Goal: Task Accomplishment & Management: Use online tool/utility

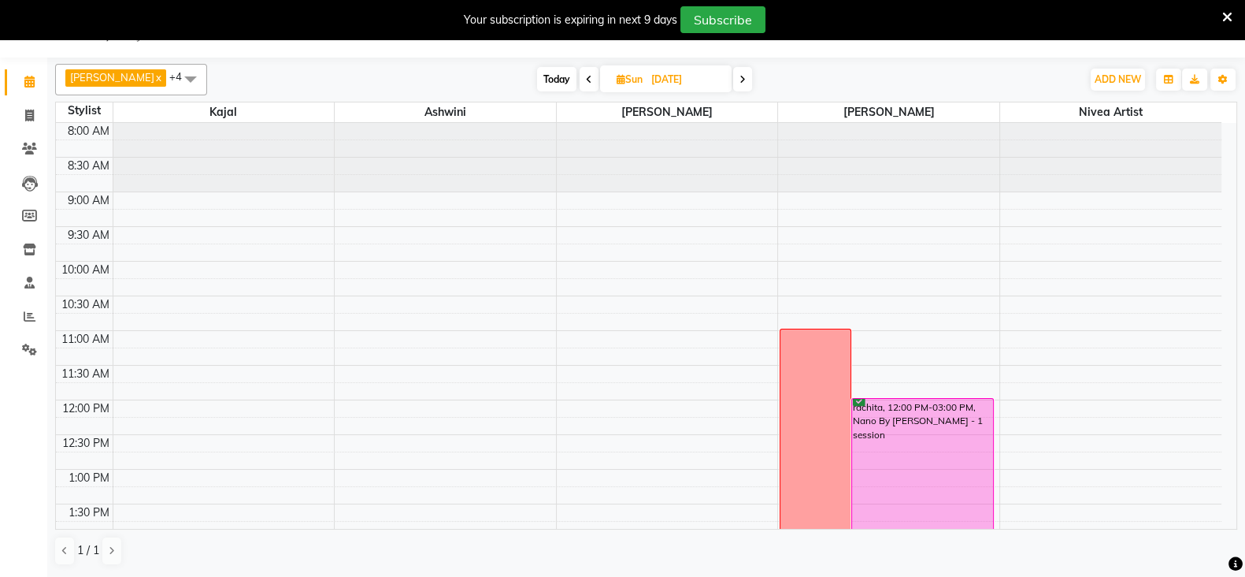
scroll to position [334, 0]
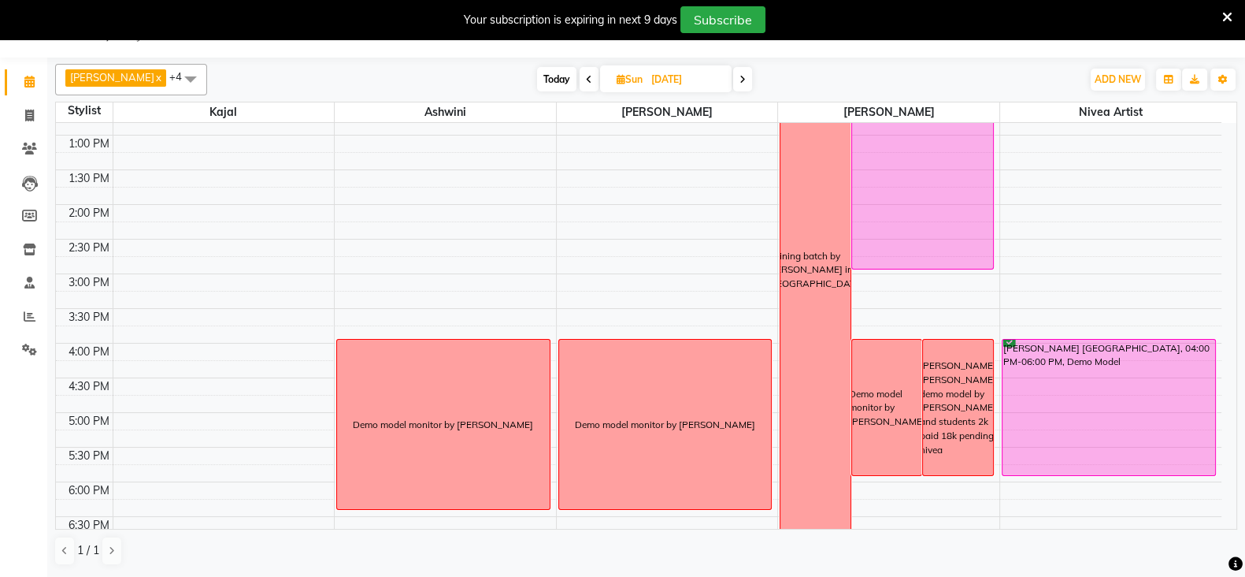
click at [619, 78] on icon at bounding box center [621, 79] width 9 height 10
select select "9"
select select "2025"
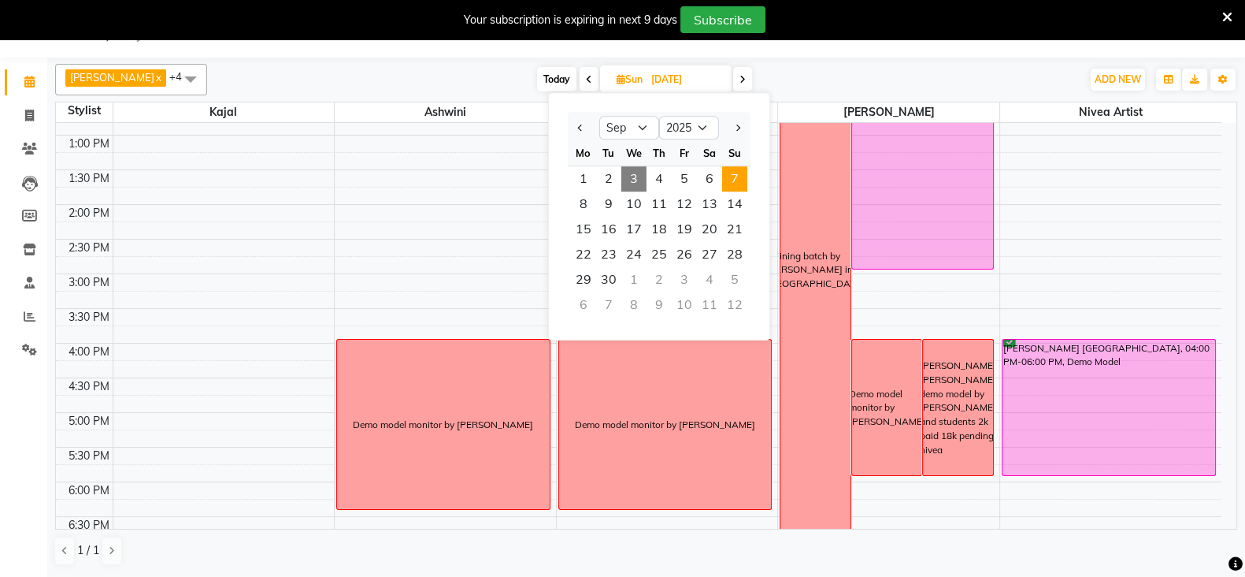
click at [636, 172] on span "3" at bounding box center [633, 178] width 25 height 25
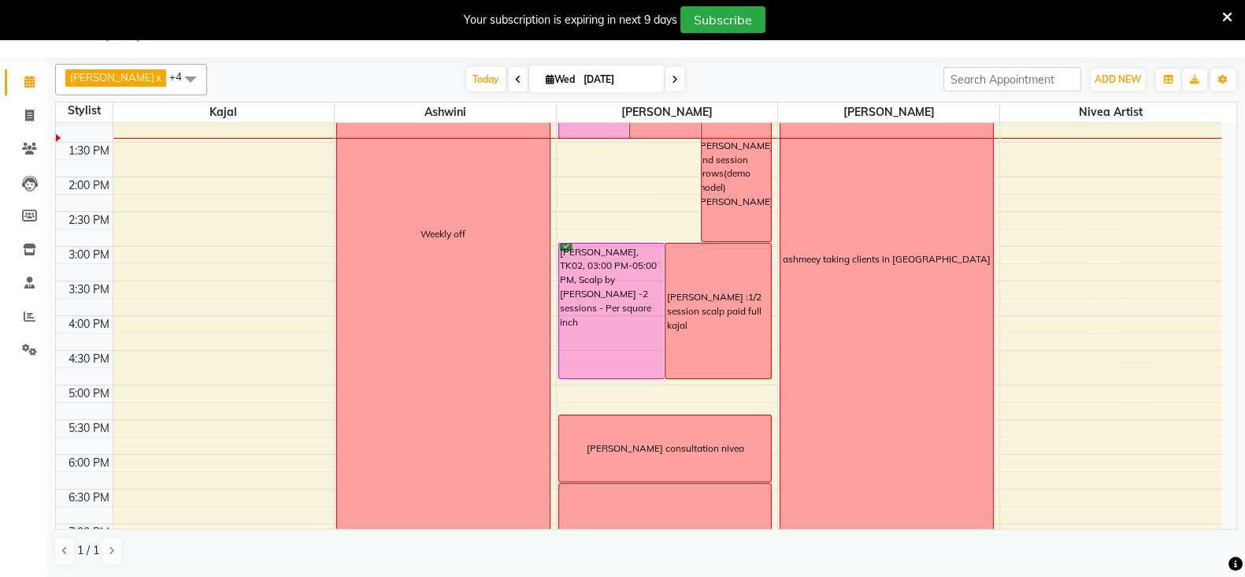
scroll to position [425, 0]
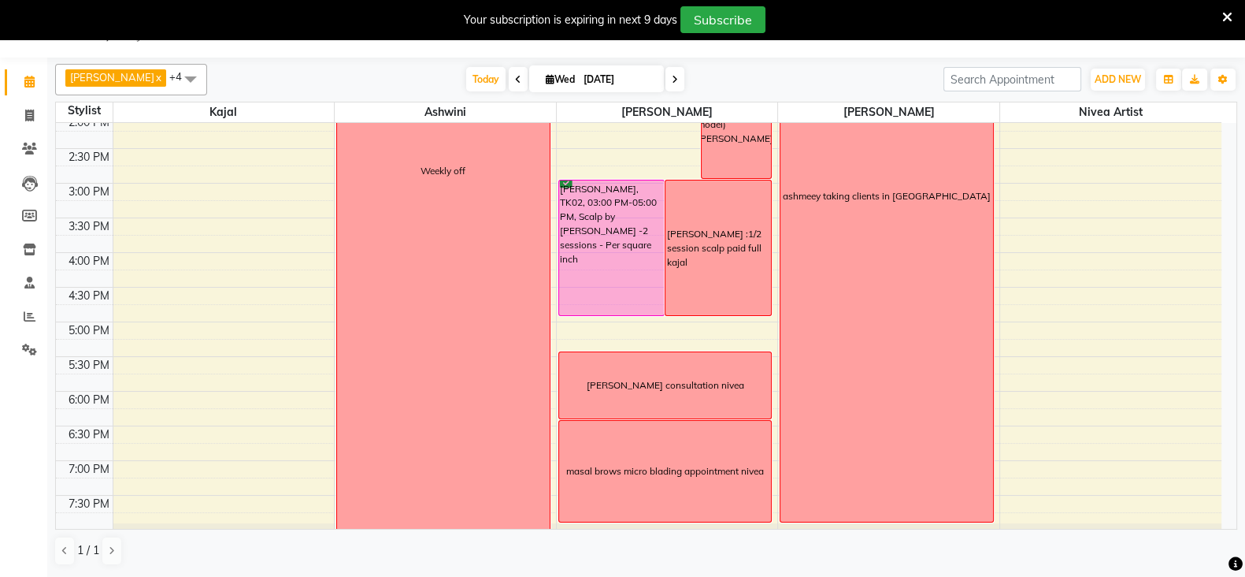
click at [677, 75] on icon at bounding box center [675, 79] width 6 height 9
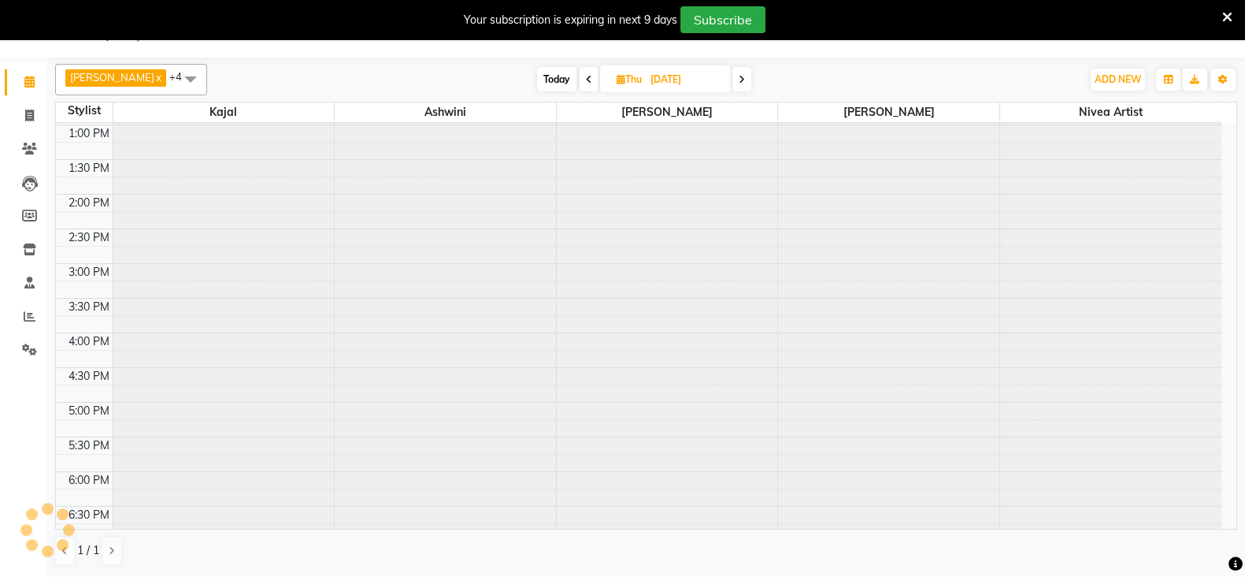
scroll to position [345, 0]
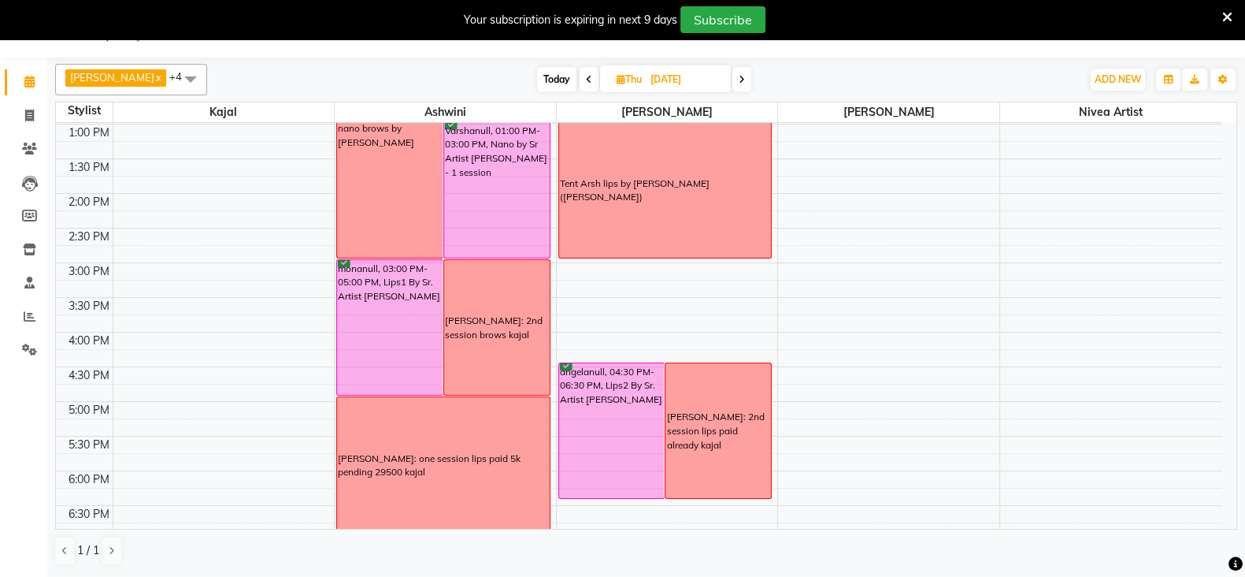
click at [743, 82] on icon at bounding box center [742, 79] width 6 height 9
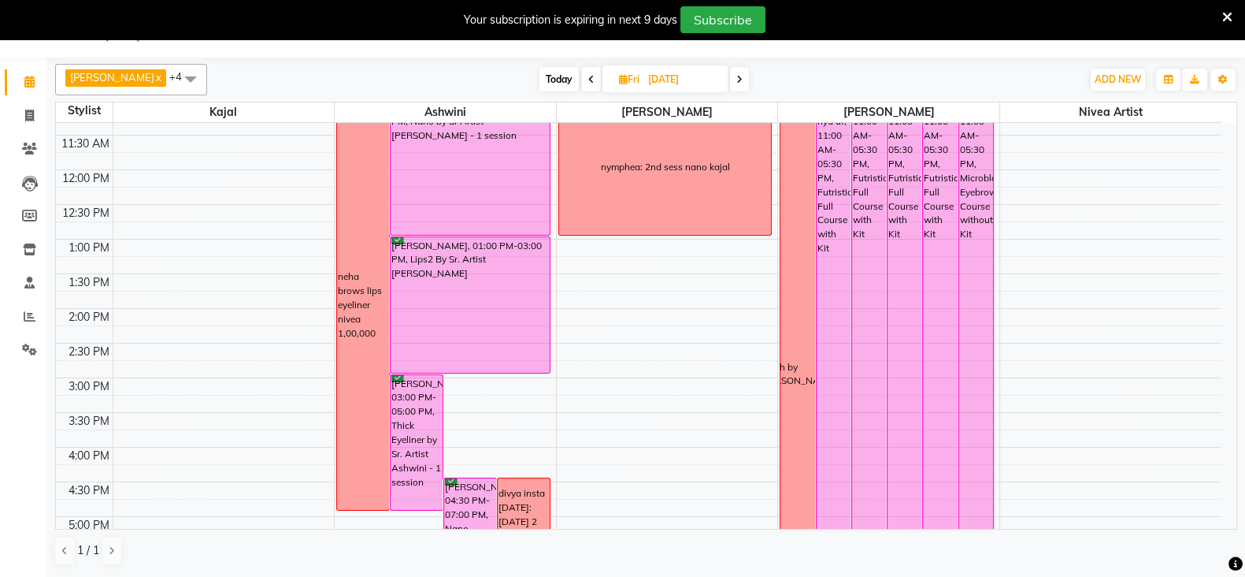
scroll to position [229, 0]
click at [743, 76] on icon at bounding box center [739, 79] width 6 height 9
type input "[DATE]"
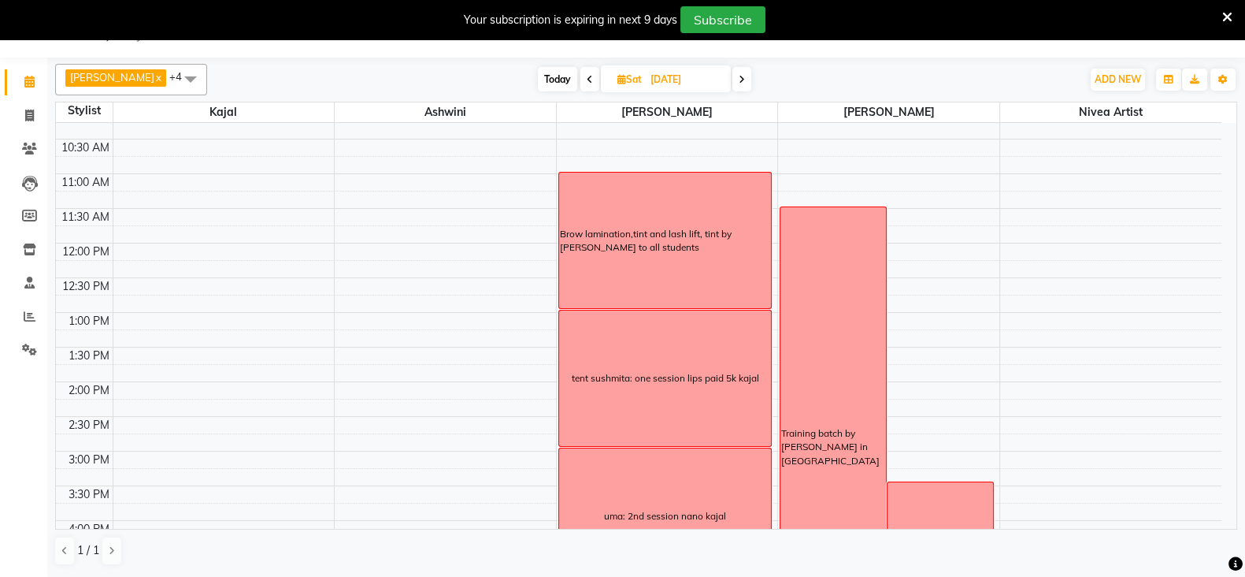
scroll to position [162, 0]
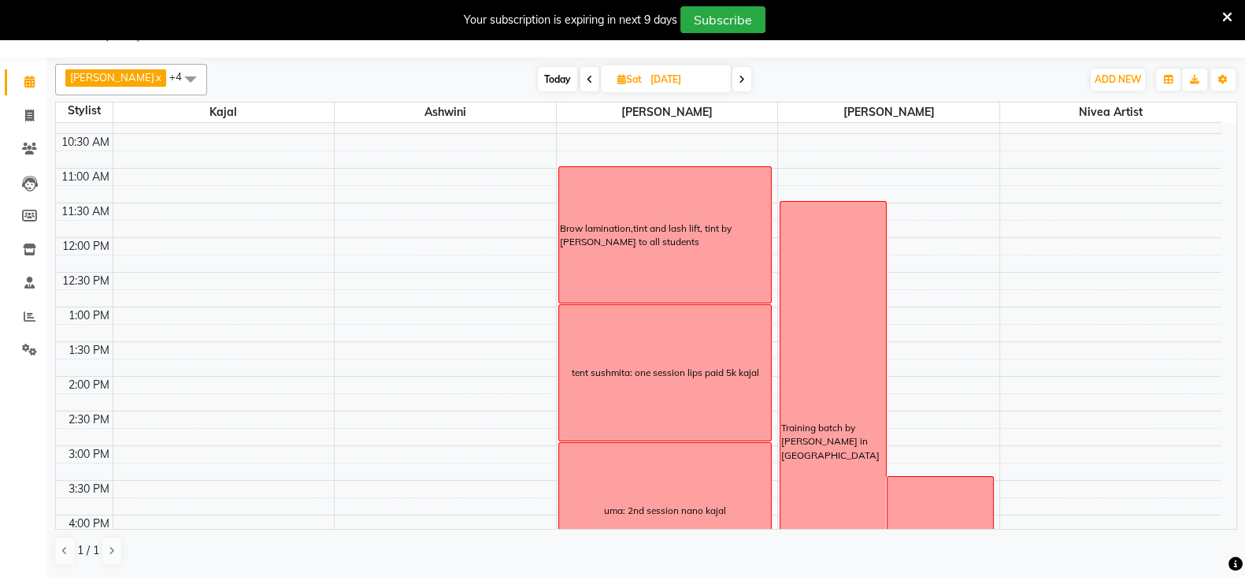
click at [624, 74] on icon at bounding box center [622, 79] width 9 height 10
select select "9"
select select "2025"
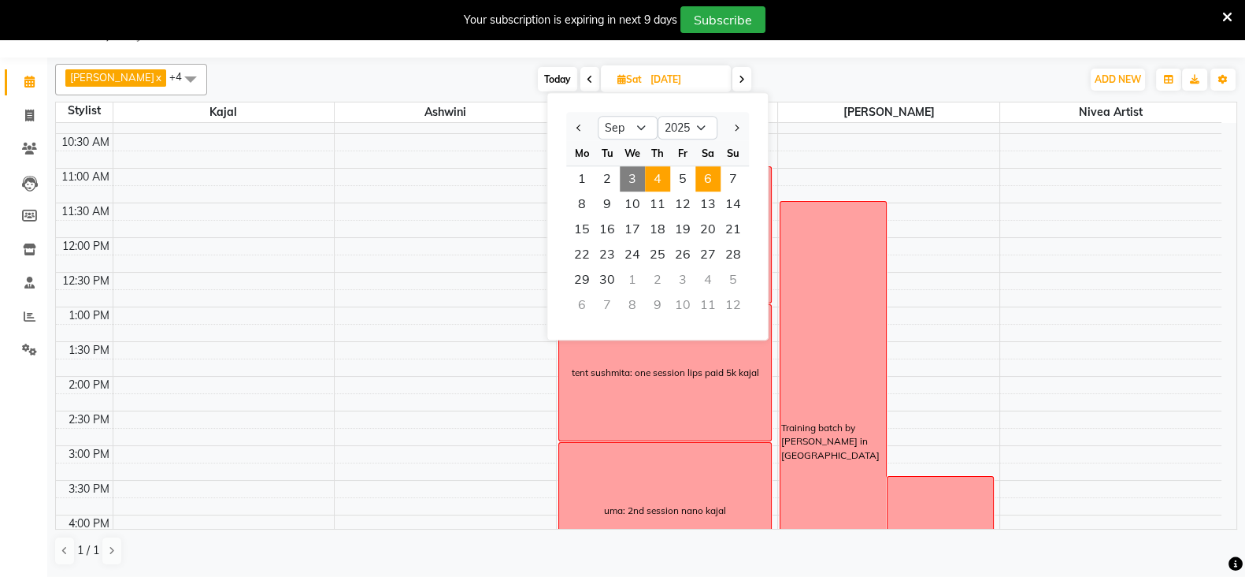
click at [654, 175] on span "4" at bounding box center [657, 178] width 25 height 25
type input "[DATE]"
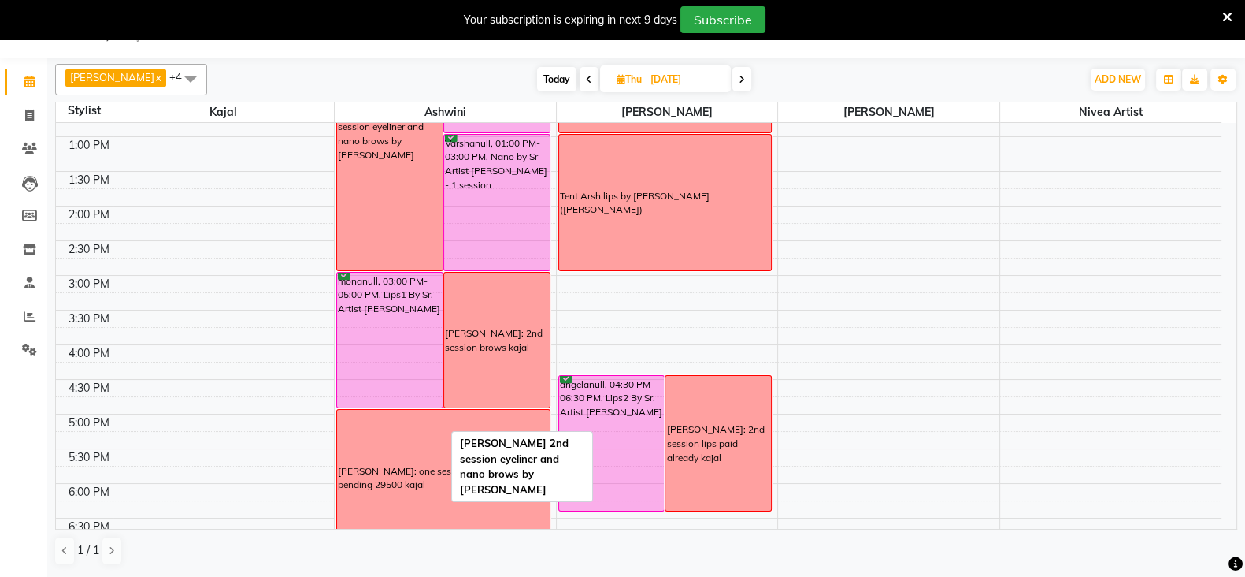
scroll to position [333, 0]
